Goal: Task Accomplishment & Management: Manage account settings

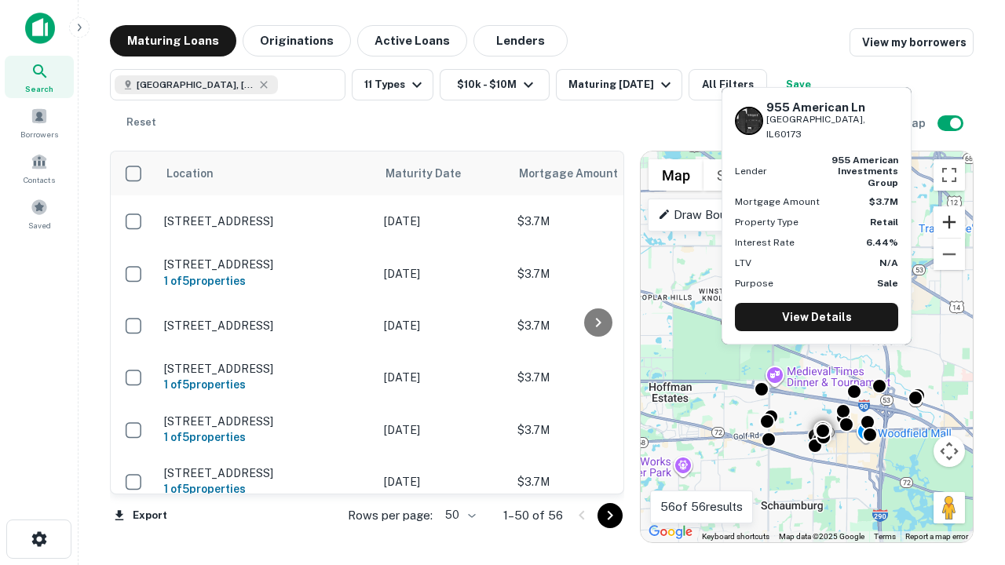
click at [950, 222] on button "Zoom in" at bounding box center [949, 222] width 31 height 31
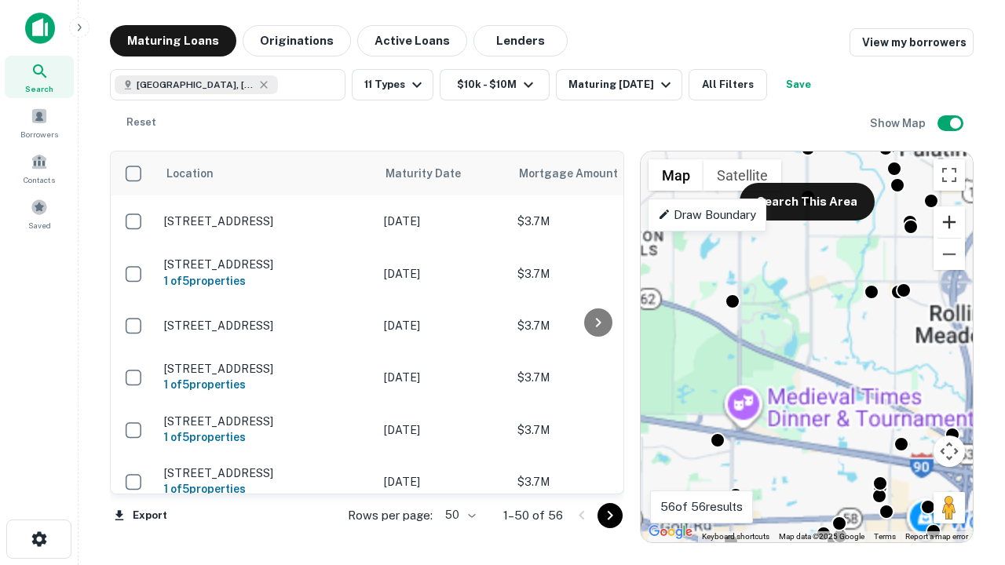
click at [950, 222] on button "Zoom in" at bounding box center [949, 222] width 31 height 31
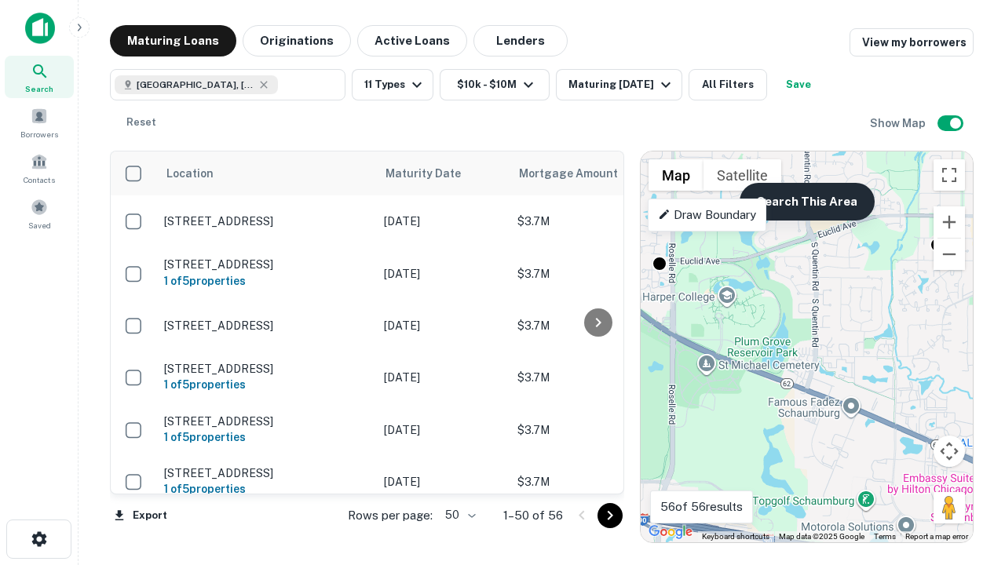
click at [807, 202] on button "Search This Area" at bounding box center [807, 202] width 135 height 38
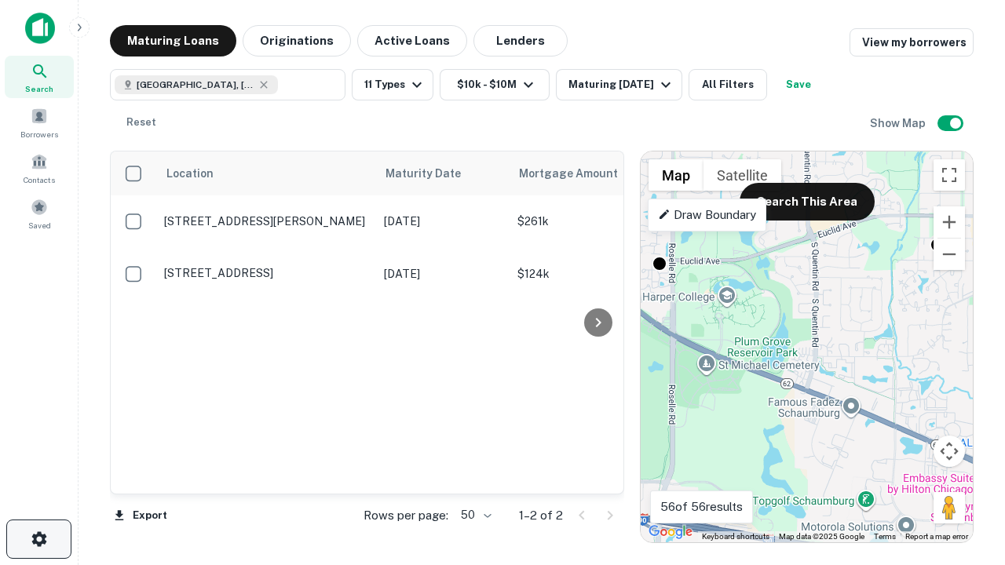
click at [38, 540] on icon "button" at bounding box center [39, 539] width 19 height 19
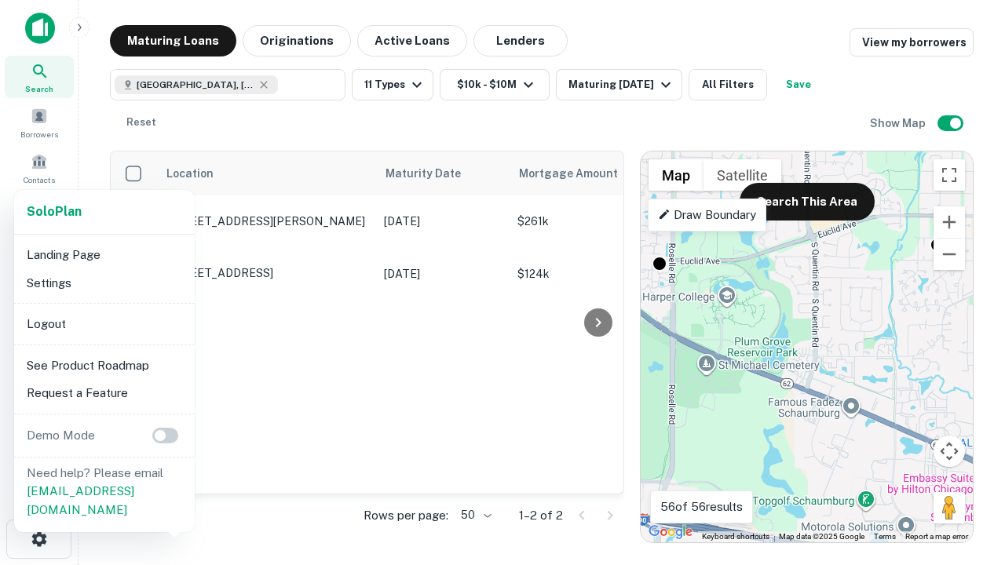
click at [104, 324] on li "Logout" at bounding box center [104, 324] width 168 height 28
